Goal: Check status: Check status

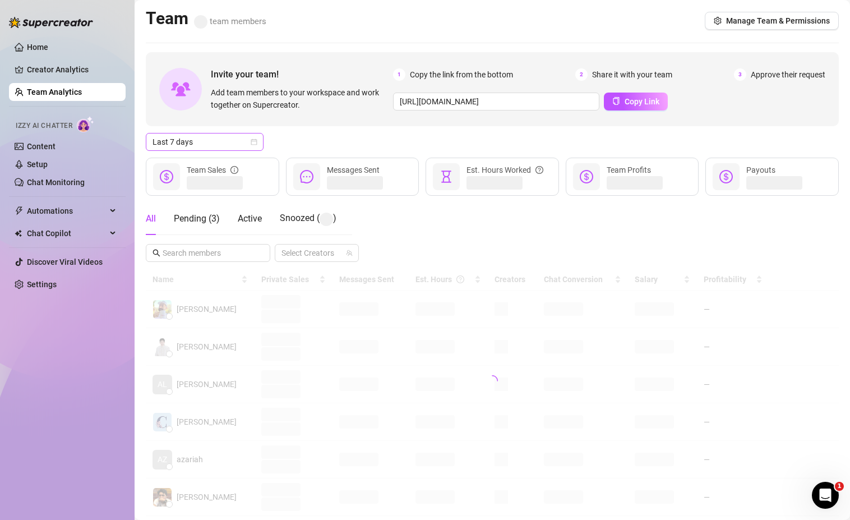
click at [254, 140] on icon "calendar" at bounding box center [254, 142] width 7 height 7
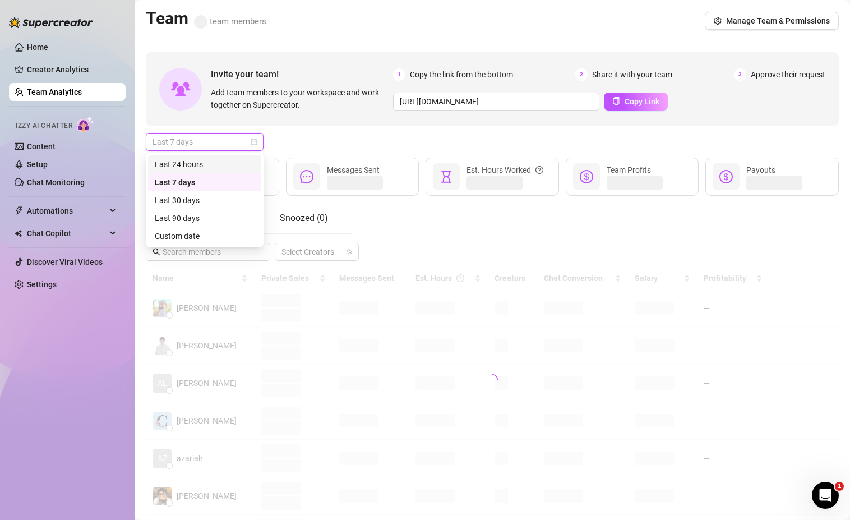
click at [200, 157] on div "Last 24 hours" at bounding box center [204, 164] width 113 height 18
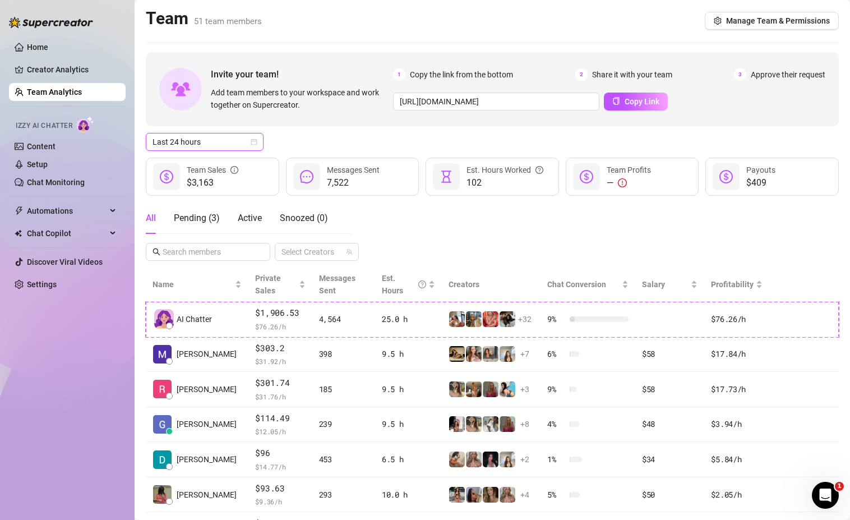
click at [255, 139] on icon "calendar" at bounding box center [254, 142] width 6 height 6
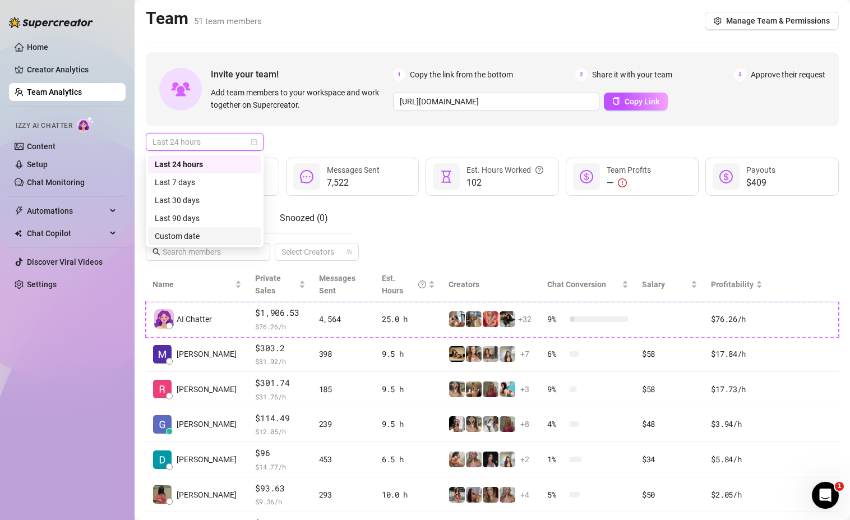
click at [209, 240] on div "Custom date" at bounding box center [205, 236] width 100 height 12
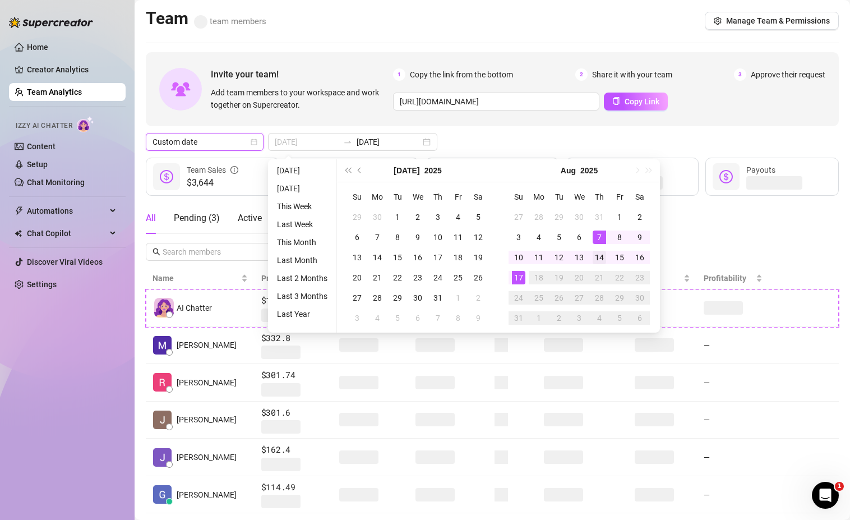
type input "[DATE]"
click at [604, 255] on div "14" at bounding box center [599, 257] width 13 height 13
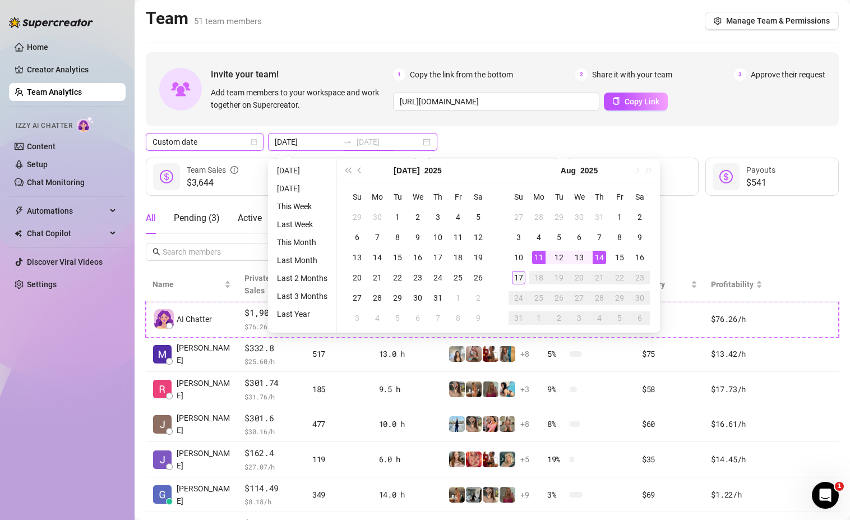
type input "[DATE]"
click at [520, 279] on div "17" at bounding box center [518, 277] width 13 height 13
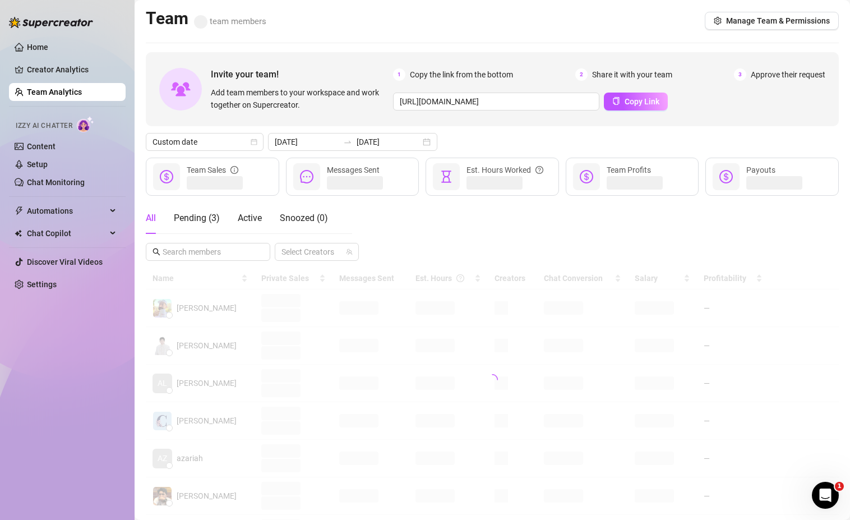
click at [459, 135] on div "Custom date [DATE] [DATE]" at bounding box center [492, 142] width 693 height 18
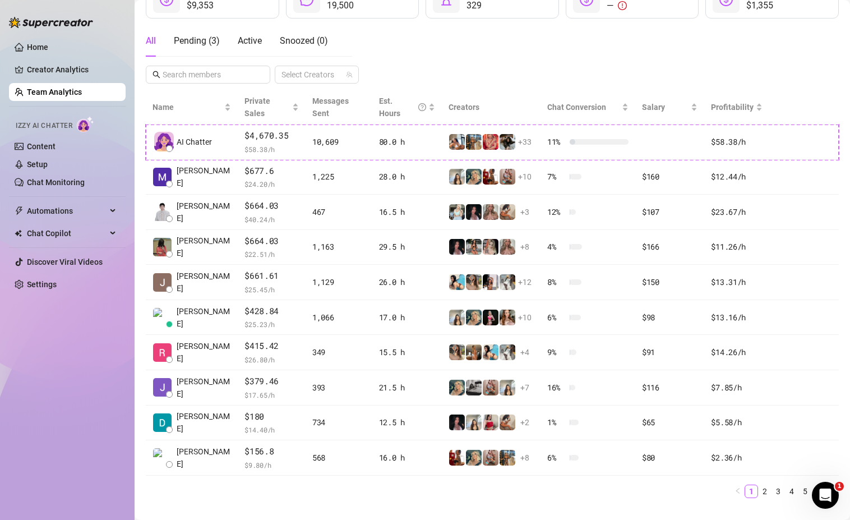
scroll to position [185, 0]
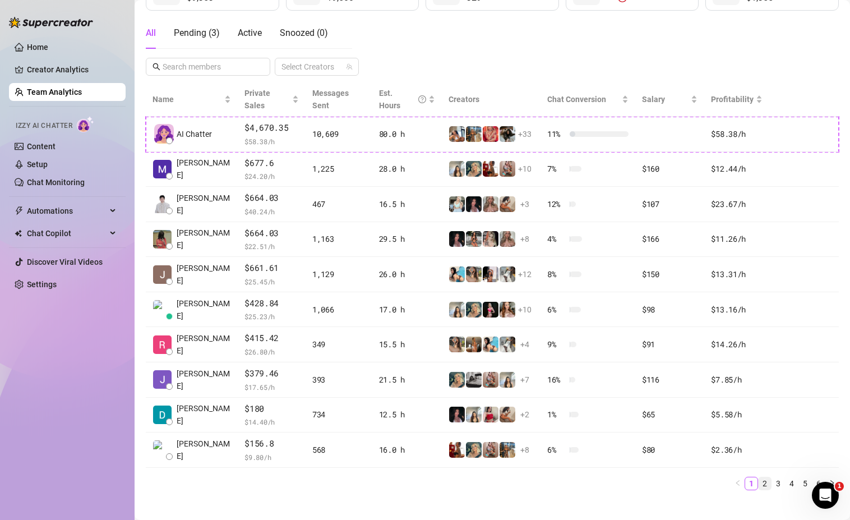
click at [765, 477] on link "2" at bounding box center [765, 483] width 12 height 12
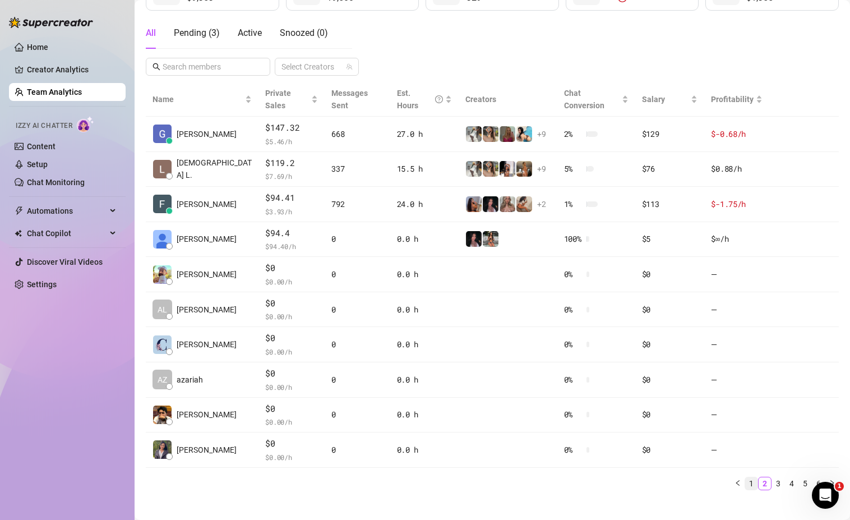
click at [751, 477] on link "1" at bounding box center [751, 483] width 12 height 12
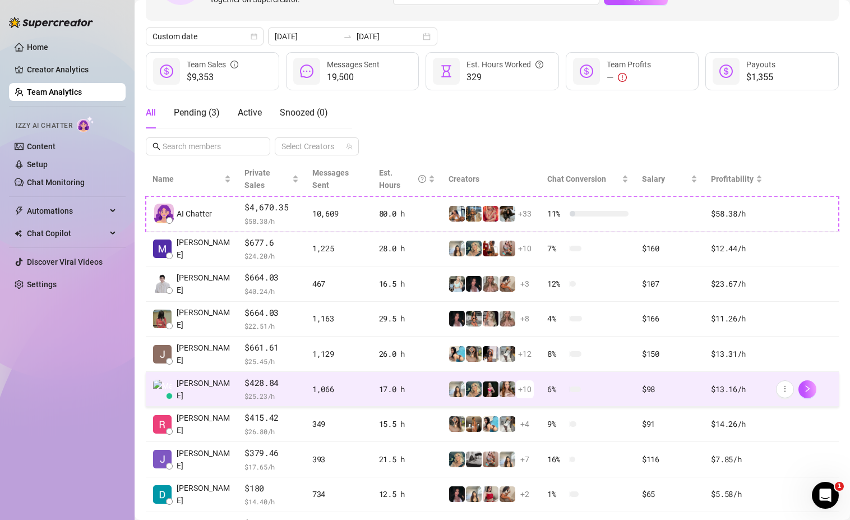
scroll to position [0, 0]
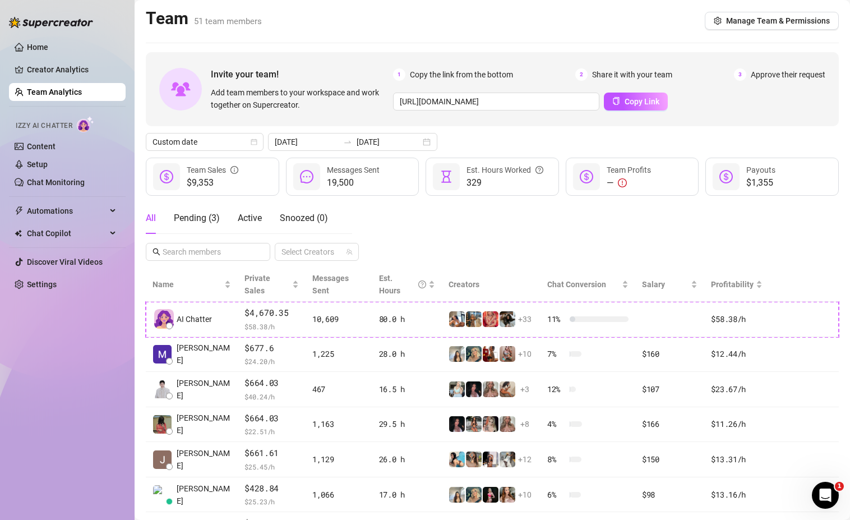
click at [257, 142] on div "Custom date" at bounding box center [205, 142] width 118 height 18
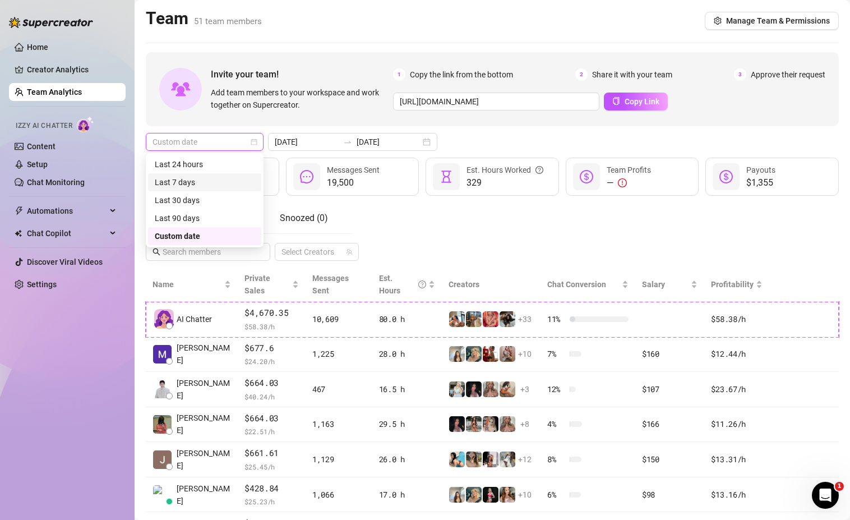
click at [189, 179] on div "Last 7 days" at bounding box center [205, 182] width 100 height 12
